Goal: Transaction & Acquisition: Purchase product/service

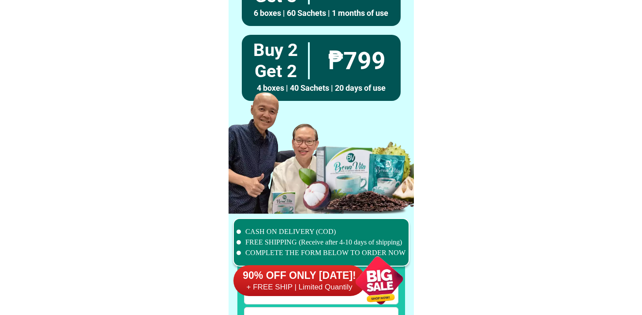
scroll to position [6857, 0]
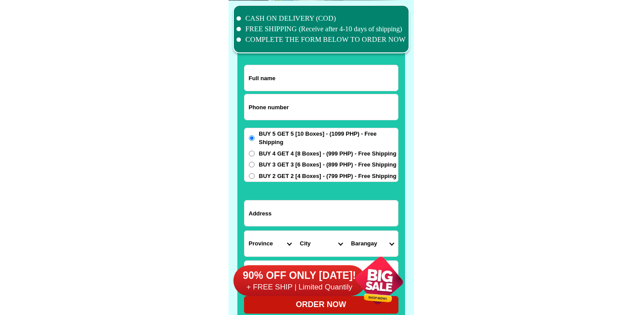
click at [282, 117] on input "Input phone_number" at bounding box center [321, 107] width 154 height 26
paste input "09477142237"
type input "09477142237"
drag, startPoint x: 292, startPoint y: 67, endPoint x: 294, endPoint y: 74, distance: 6.8
click at [292, 69] on input "Input full_name" at bounding box center [321, 78] width 154 height 26
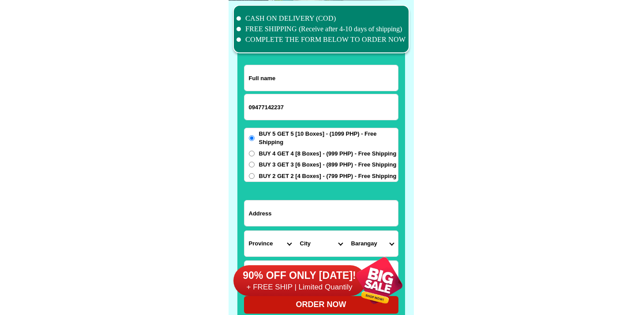
paste input "[PERSON_NAME]"
type input "[PERSON_NAME]"
click at [255, 173] on label "BUY 2 GET 2 [4 Boxes] - (799 PHP) - Free Shipping" at bounding box center [321, 176] width 154 height 9
click at [255, 173] on input "BUY 2 GET 2 [4 Boxes] - (799 PHP) - Free Shipping" at bounding box center [252, 176] width 6 height 6
radio input "true"
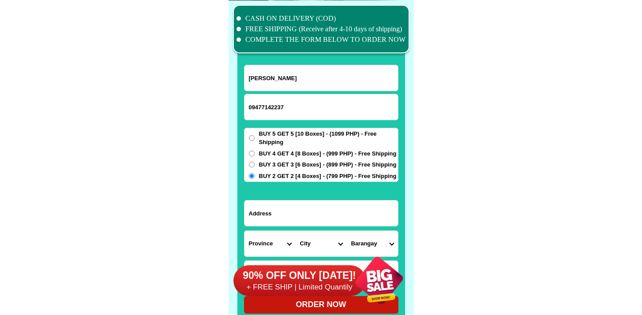
click at [256, 170] on div "BUY 5 GET 5 [10 Boxes] - (1099 PHP) - Free Shipping BUY 4 GET 4 [8 Boxes] - (99…" at bounding box center [321, 155] width 154 height 55
click at [257, 168] on label "BUY 3 GET 3 [6 Boxes] - (899 PHP) - Free Shipping" at bounding box center [321, 165] width 154 height 9
click at [255, 168] on input "BUY 3 GET 3 [6 Boxes] - (899 PHP) - Free Shipping" at bounding box center [252, 165] width 6 height 6
radio input "true"
click at [258, 160] on div "BUY 5 GET 5 [10 Boxes] - (1099 PHP) - Free Shipping BUY 4 GET 4 [8 Boxes] - (99…" at bounding box center [321, 155] width 154 height 55
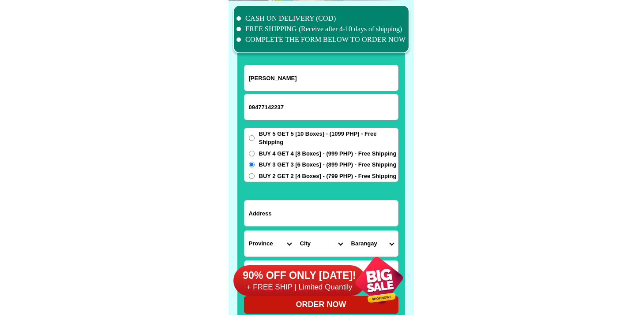
click at [258, 156] on label "BUY 4 GET 4 [8 Boxes] - (999 PHP) - Free Shipping" at bounding box center [321, 154] width 154 height 9
click at [255, 156] on input "BUY 4 GET 4 [8 Boxes] - (999 PHP) - Free Shipping" at bounding box center [252, 154] width 6 height 6
radio input "true"
click at [305, 208] on input "Input address" at bounding box center [321, 214] width 154 height 26
paste input "[GEOGRAPHIC_DATA][PERSON_NAME],[GEOGRAPHIC_DATA][PERSON_NAME][GEOGRAPHIC_DATA]"
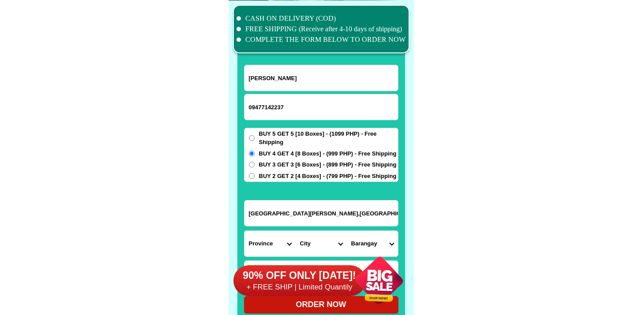
type input "[GEOGRAPHIC_DATA][PERSON_NAME],[GEOGRAPHIC_DATA][PERSON_NAME][GEOGRAPHIC_DATA]"
click at [283, 229] on form "[PERSON_NAME] 09477142237 ORDER NOW [GEOGRAPHIC_DATA][PERSON_NAME],[GEOGRAPHIC_…" at bounding box center [321, 189] width 154 height 249
click at [275, 236] on select "Province [GEOGRAPHIC_DATA] [GEOGRAPHIC_DATA][PERSON_NAME][GEOGRAPHIC_DATA][GEOG…" at bounding box center [269, 244] width 51 height 26
select select "63_247"
click at [244, 231] on select "Province [GEOGRAPHIC_DATA] [GEOGRAPHIC_DATA][PERSON_NAME][GEOGRAPHIC_DATA][GEOG…" at bounding box center [269, 244] width 51 height 26
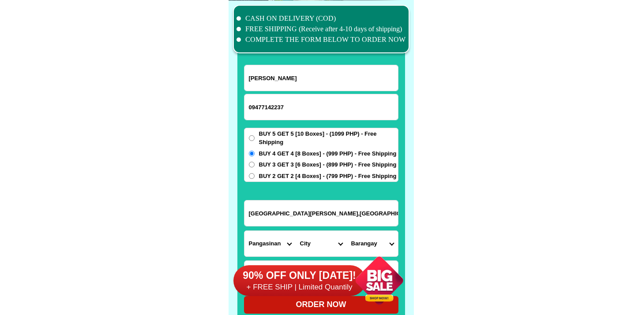
click at [316, 238] on select "City [GEOGRAPHIC_DATA] [PERSON_NAME]-city [GEOGRAPHIC_DATA] [GEOGRAPHIC_DATA] […" at bounding box center [321, 244] width 51 height 26
select select "63_2473836"
click at [296, 231] on select "City [GEOGRAPHIC_DATA] [PERSON_NAME]-city [GEOGRAPHIC_DATA] [GEOGRAPHIC_DATA] […" at bounding box center [321, 244] width 51 height 26
click at [363, 239] on select "Barangay Anulid [PERSON_NAME][GEOGRAPHIC_DATA] Caranglaan Curareng Gualsic [GEO…" at bounding box center [372, 244] width 51 height 26
select select "63_24738368059"
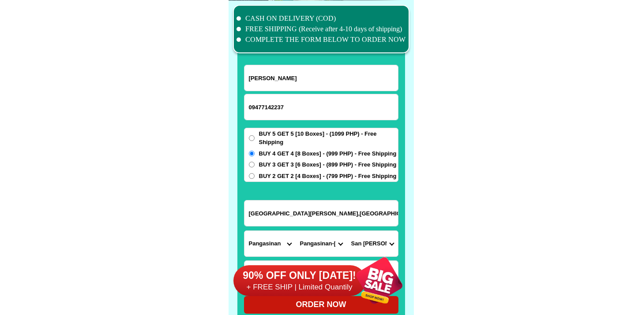
click at [347, 231] on select "Barangay Anulid [PERSON_NAME][GEOGRAPHIC_DATA] Caranglaan Curareng Gualsic [GEO…" at bounding box center [372, 244] width 51 height 26
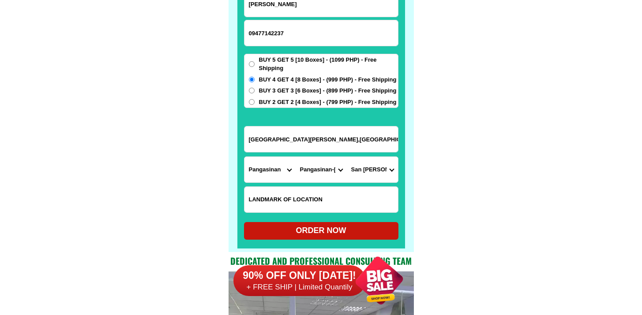
scroll to position [6951, 0]
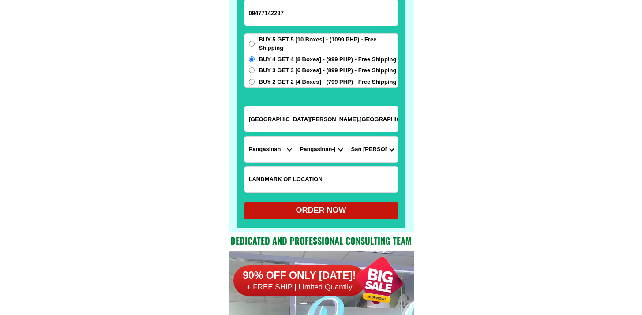
click at [307, 212] on div "ORDER NOW" at bounding box center [321, 211] width 154 height 12
radio input "true"
